Goal: Find specific page/section

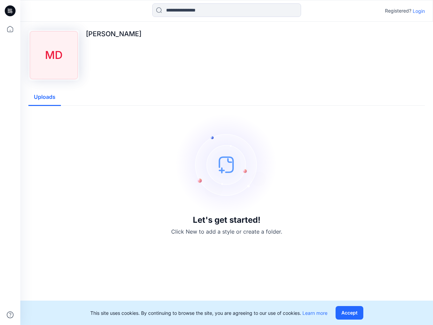
click at [217, 162] on img at bounding box center [227, 165] width 102 height 102
click at [10, 11] on icon at bounding box center [11, 11] width 3 height 0
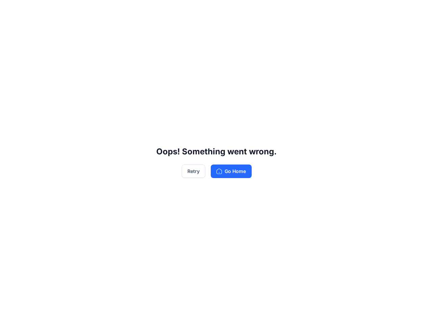
click at [10, 315] on div "Oops! Something went wrong. Retry Go Home" at bounding box center [216, 162] width 433 height 325
click at [227, 10] on div "Oops! Something went wrong. Retry Go Home" at bounding box center [216, 162] width 433 height 325
click at [419, 11] on div "Oops! Something went wrong. Retry Go Home" at bounding box center [216, 162] width 433 height 325
click at [45, 97] on div "Oops! Something went wrong. Retry Go Home" at bounding box center [216, 162] width 433 height 325
click at [351, 313] on div "Oops! Something went wrong. Retry Go Home" at bounding box center [216, 162] width 433 height 325
